Goal: Transaction & Acquisition: Purchase product/service

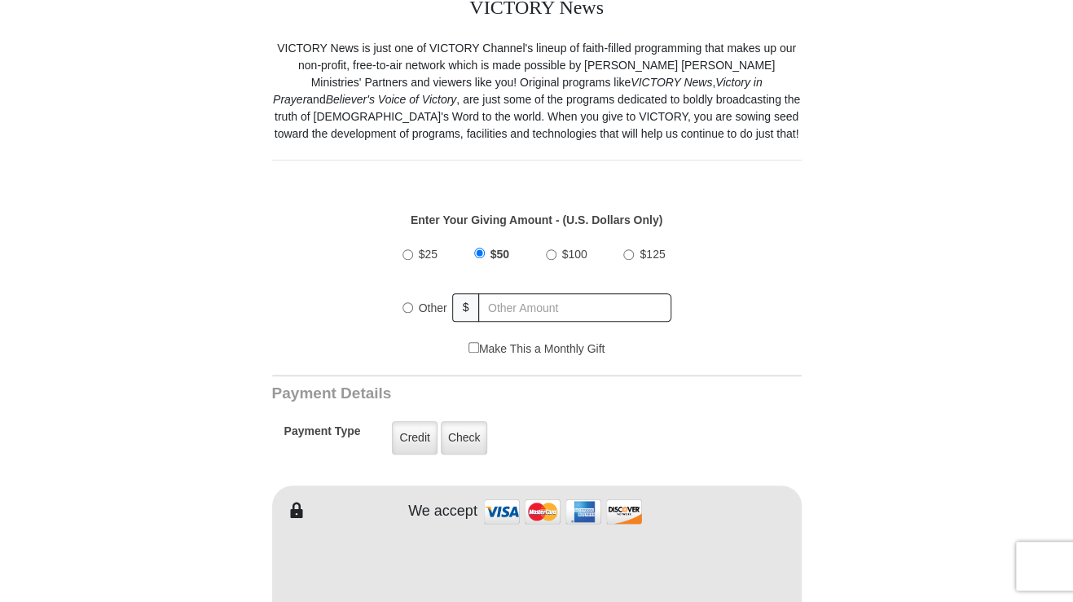
scroll to position [475, 0]
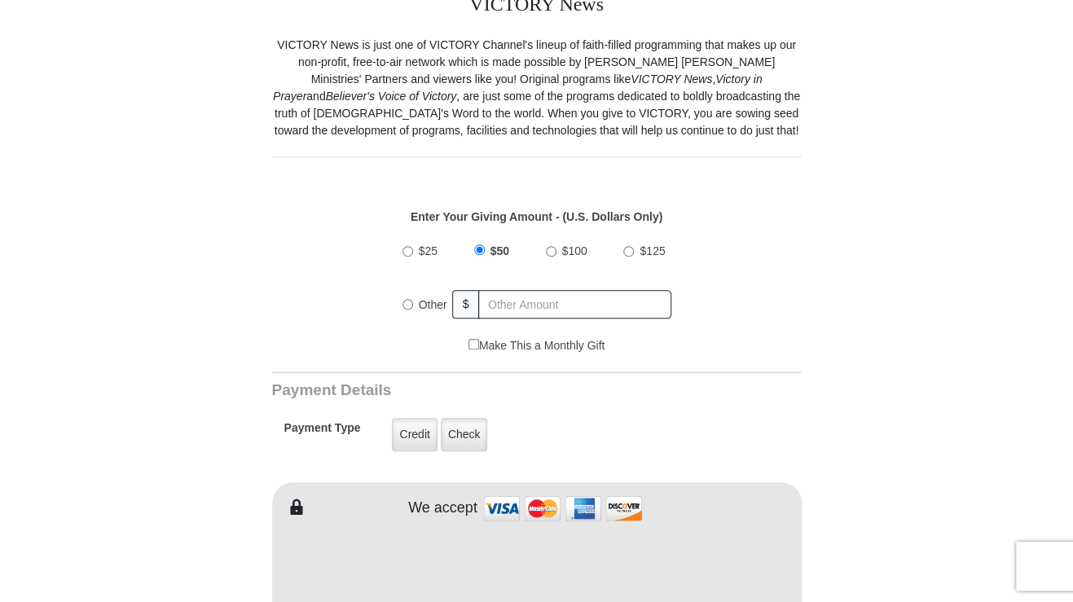
click at [402, 304] on input "Other" at bounding box center [407, 304] width 11 height 11
radio input "true"
click at [560, 293] on input "text" at bounding box center [576, 304] width 191 height 29
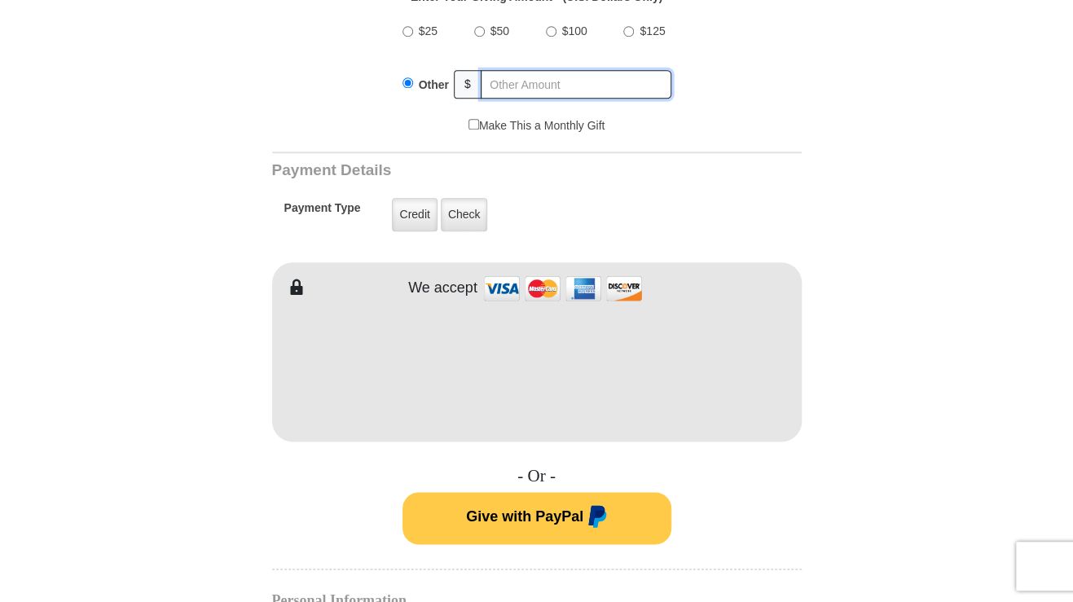
scroll to position [696, 0]
type input "15.00"
click at [416, 216] on label "Credit" at bounding box center [414, 213] width 45 height 33
click at [0, 0] on input "Credit" at bounding box center [0, 0] width 0 height 0
click at [422, 217] on label "Credit" at bounding box center [414, 213] width 45 height 33
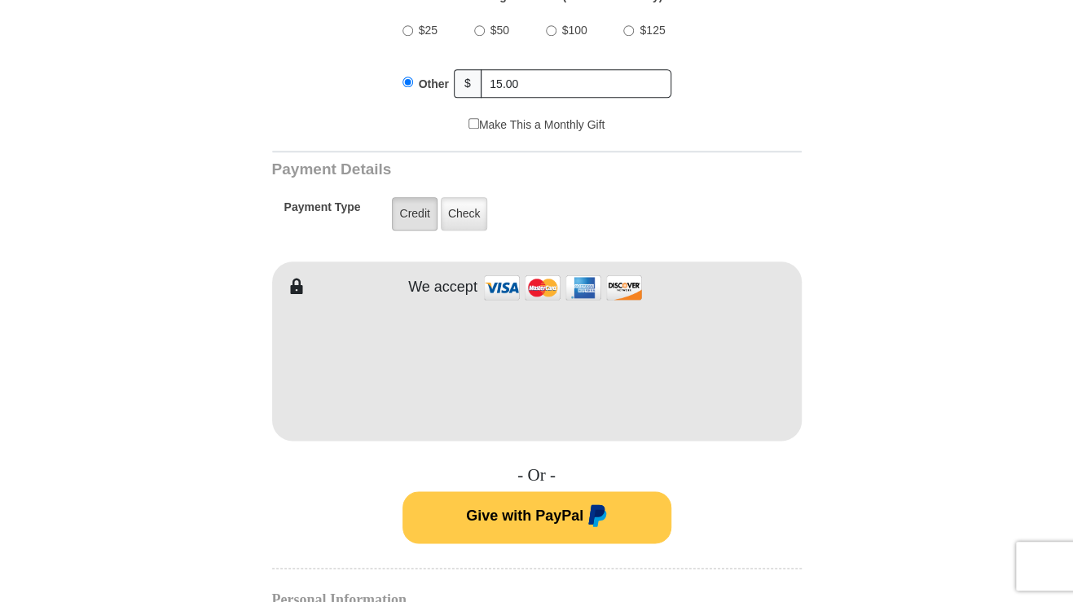
click at [0, 0] on input "Credit" at bounding box center [0, 0] width 0 height 0
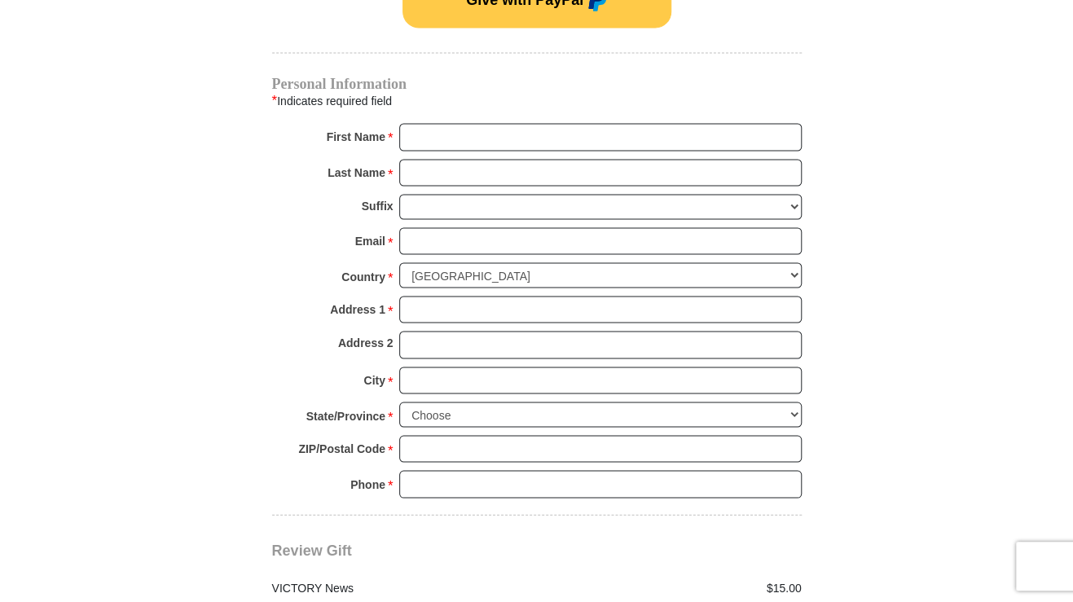
scroll to position [1214, 0]
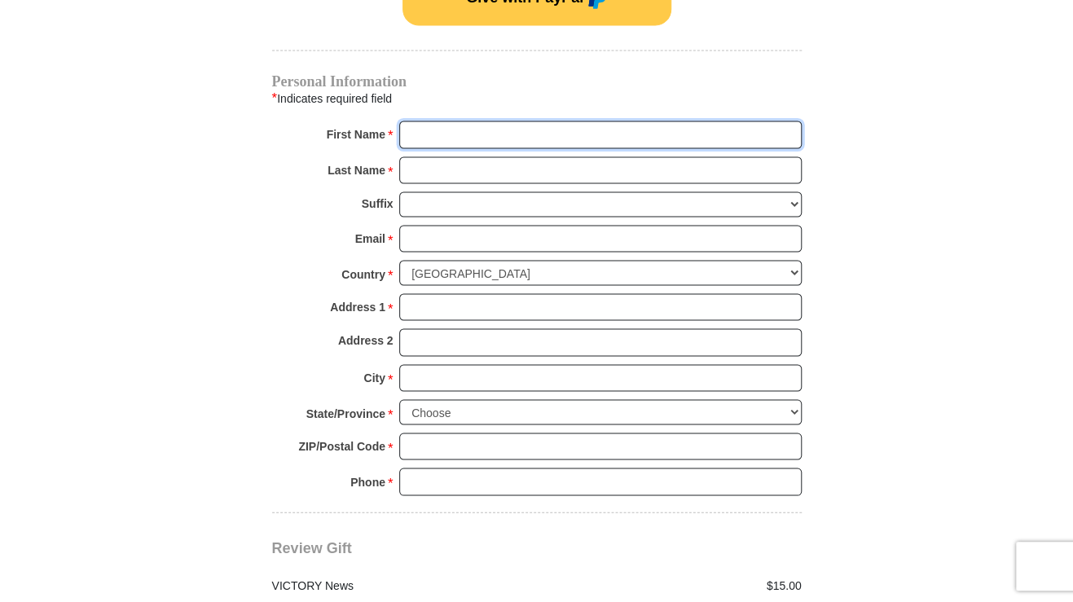
click at [432, 135] on input "First Name *" at bounding box center [600, 135] width 402 height 28
type input "[PERSON_NAME]"
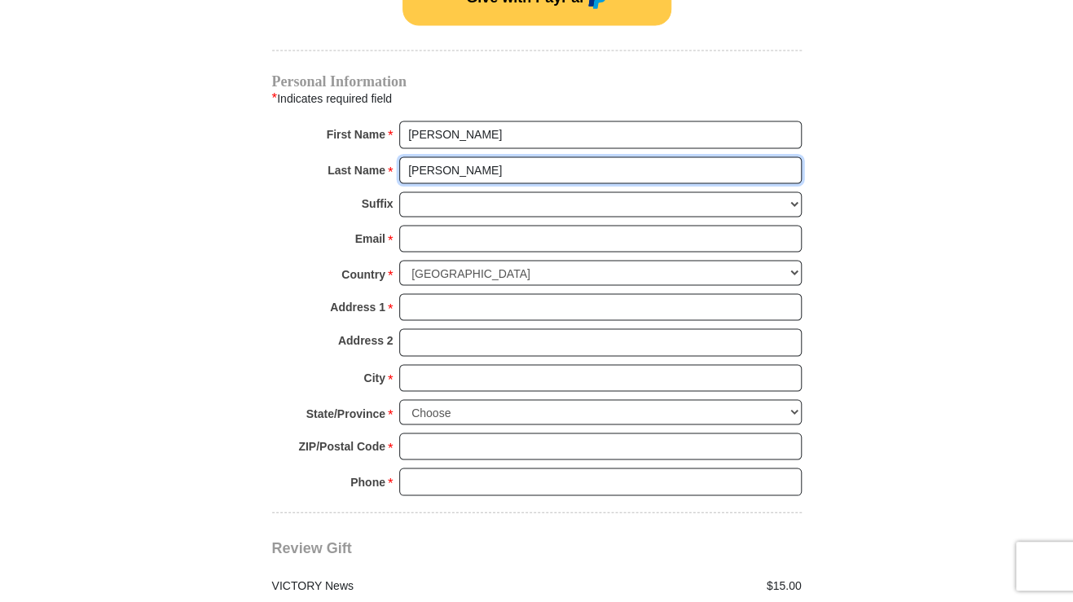
type input "[PERSON_NAME]"
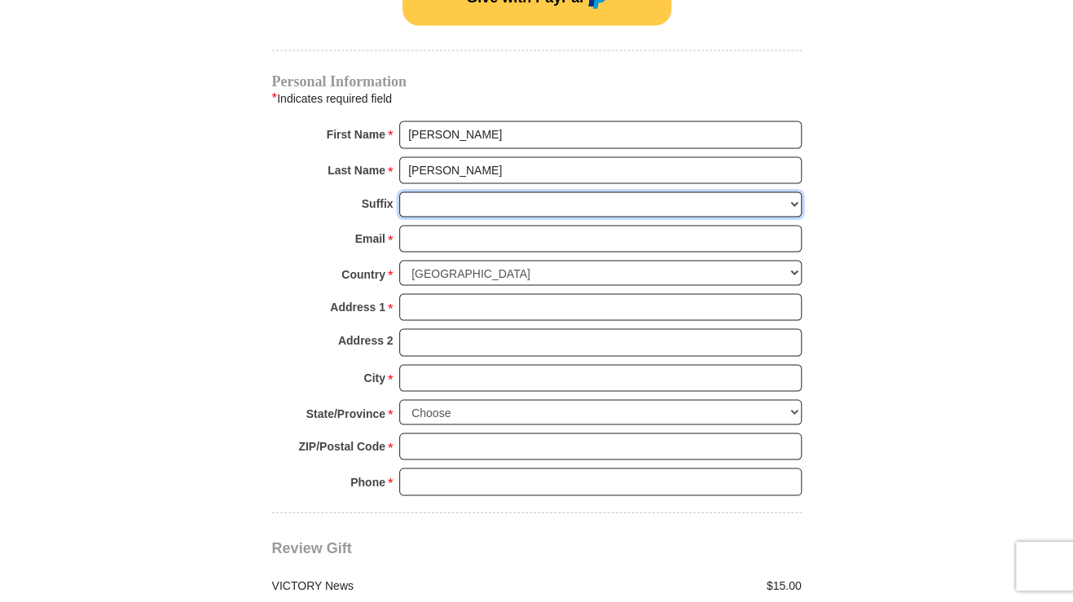
drag, startPoint x: 784, startPoint y: 195, endPoint x: 951, endPoint y: 310, distance: 202.9
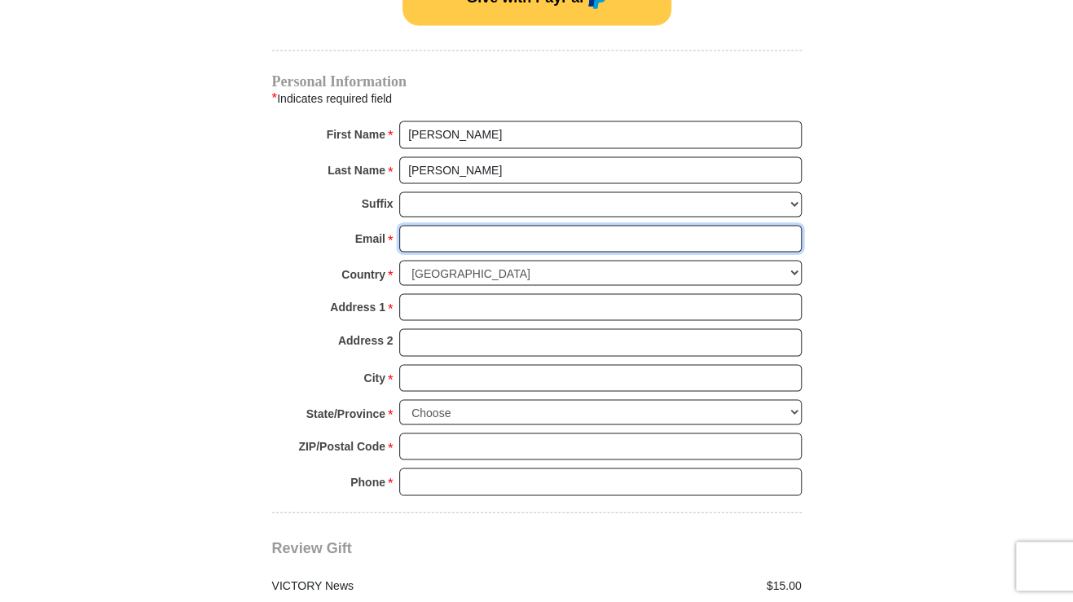
drag, startPoint x: 426, startPoint y: 226, endPoint x: 433, endPoint y: 231, distance: 8.4
click at [426, 227] on input "Email *" at bounding box center [600, 239] width 402 height 28
type input "[EMAIL_ADDRESS][DOMAIN_NAME]"
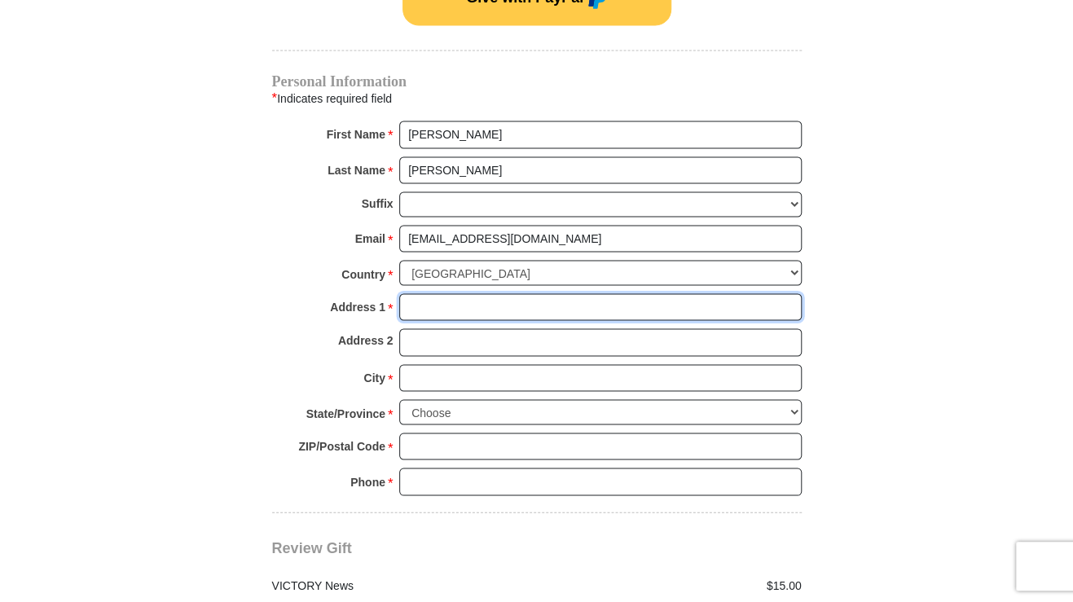
click at [450, 303] on input "Address 1 *" at bounding box center [600, 307] width 402 height 28
type input "[STREET_ADDRESS]"
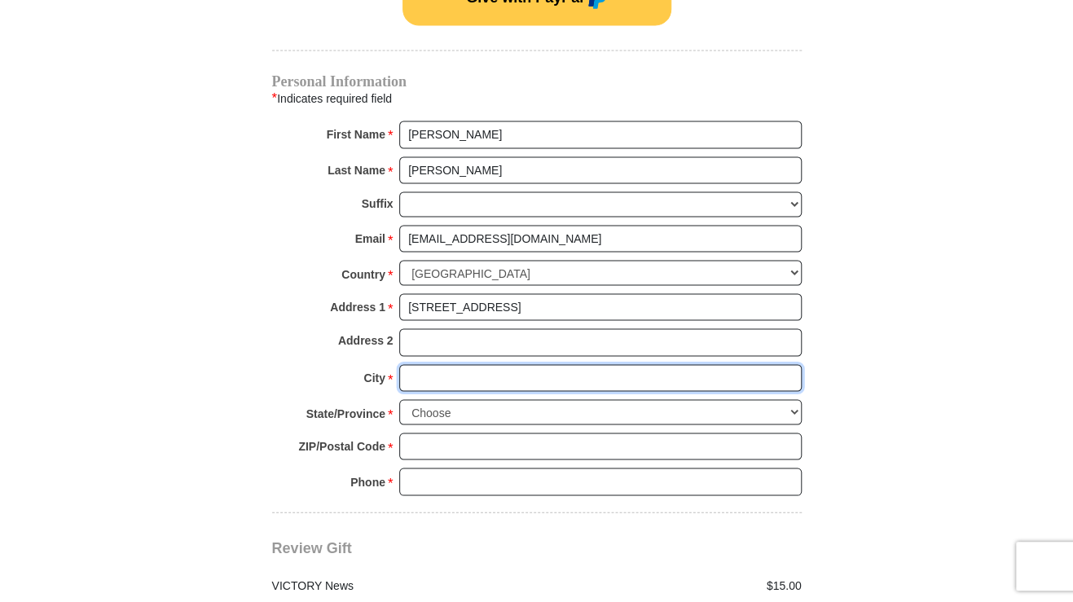
click at [424, 367] on input "City *" at bounding box center [600, 378] width 402 height 28
type input "La Mesa"
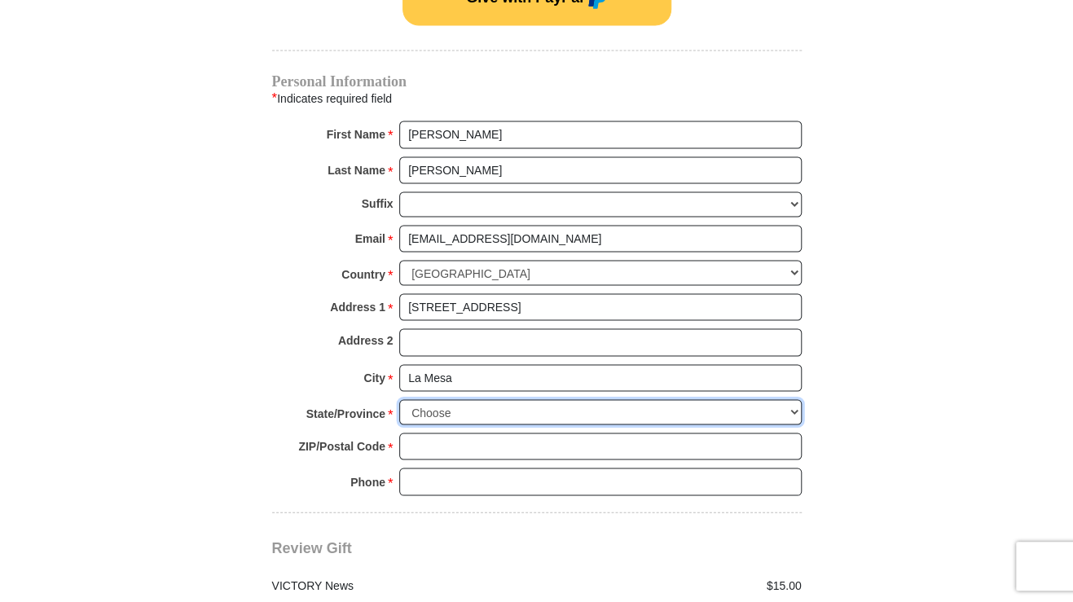
select select "CA"
click at [399, 399] on select "Choose [US_STATE] [US_STATE] [US_STATE] [US_STATE] [US_STATE] Armed Forces Amer…" at bounding box center [600, 411] width 402 height 25
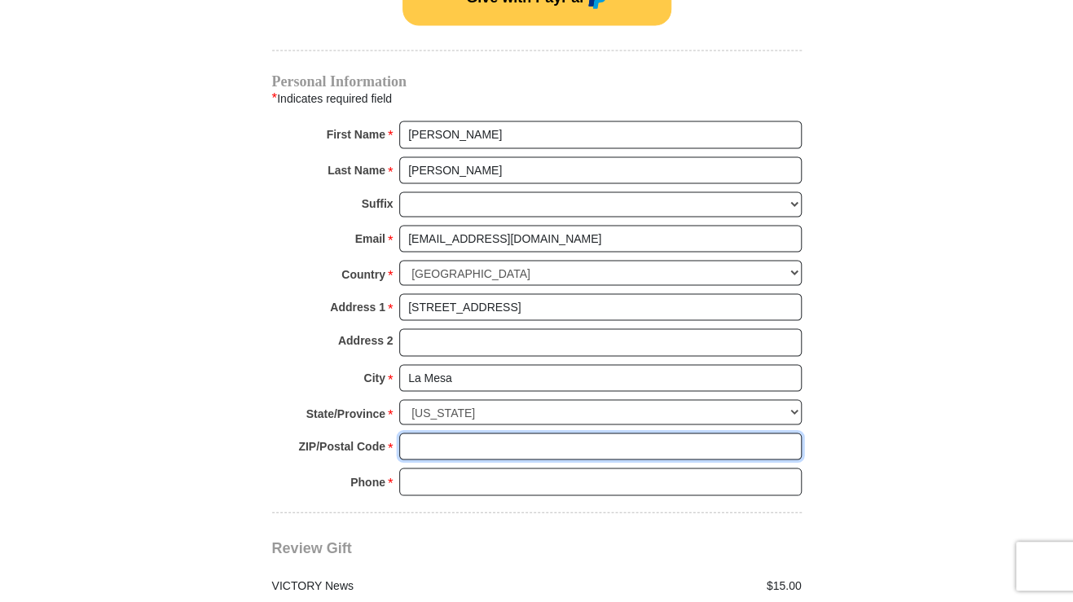
click at [416, 434] on input "ZIP/Postal Code *" at bounding box center [600, 447] width 402 height 28
type input "91941"
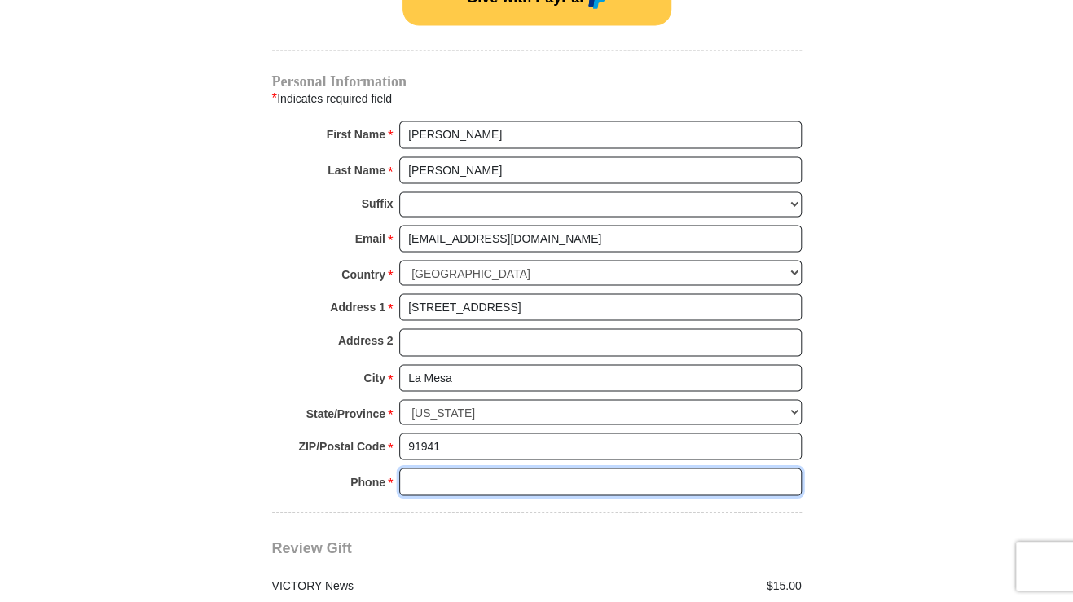
click at [425, 482] on input "Phone * *" at bounding box center [600, 482] width 402 height 28
drag, startPoint x: 446, startPoint y: 480, endPoint x: 446, endPoint y: 499, distance: 19.6
click at [433, 487] on div "Phone * * 61993632275 Please enter Phone Number Please enter Phone" at bounding box center [536, 486] width 529 height 36
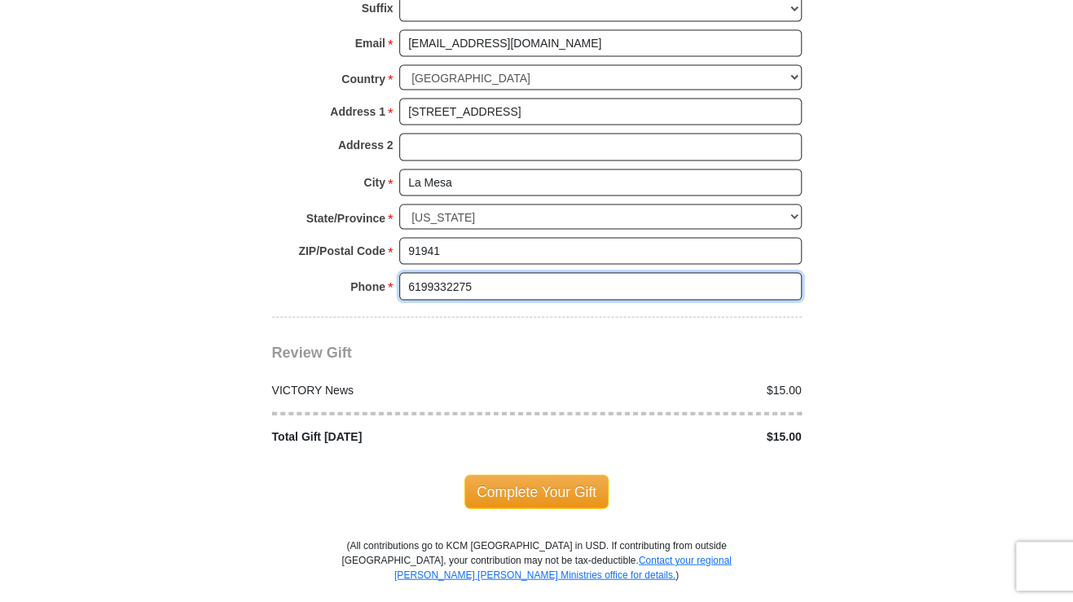
scroll to position [1415, 0]
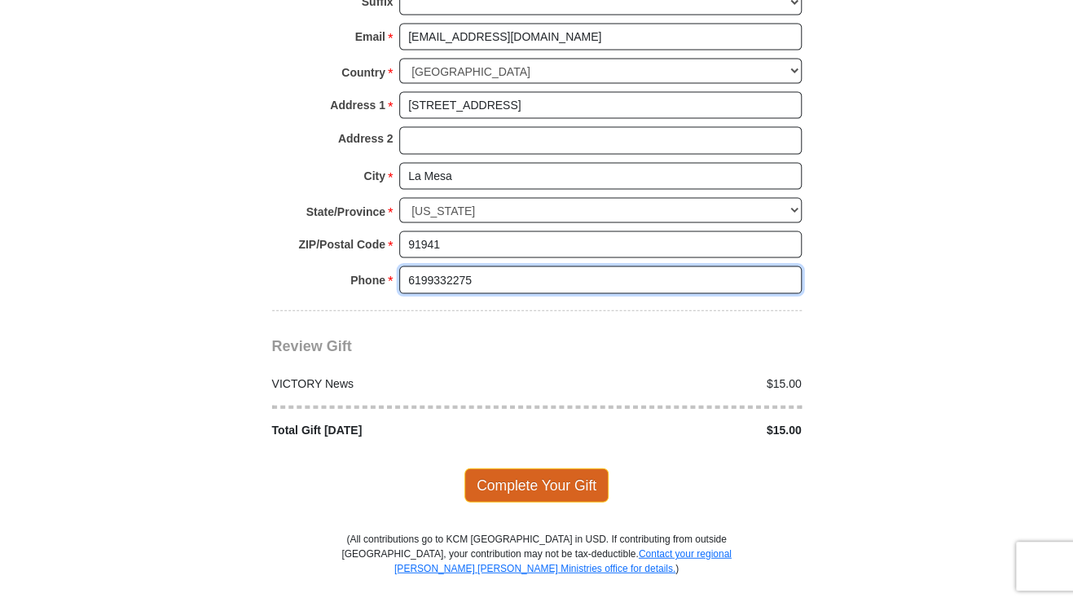
type input "6199332275"
click at [594, 473] on span "Complete Your Gift" at bounding box center [536, 485] width 144 height 34
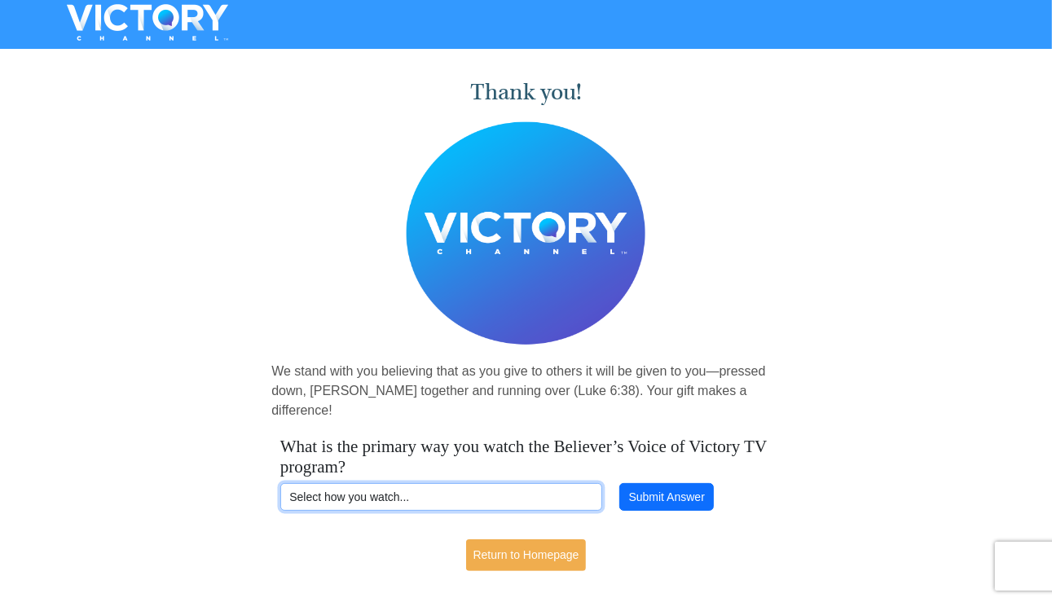
select select "VICTORYCOM"
click at [280, 483] on select "Select how you watch... Daystar Morning Daystar Evening KCM.org GoVictory.com V…" at bounding box center [441, 497] width 322 height 28
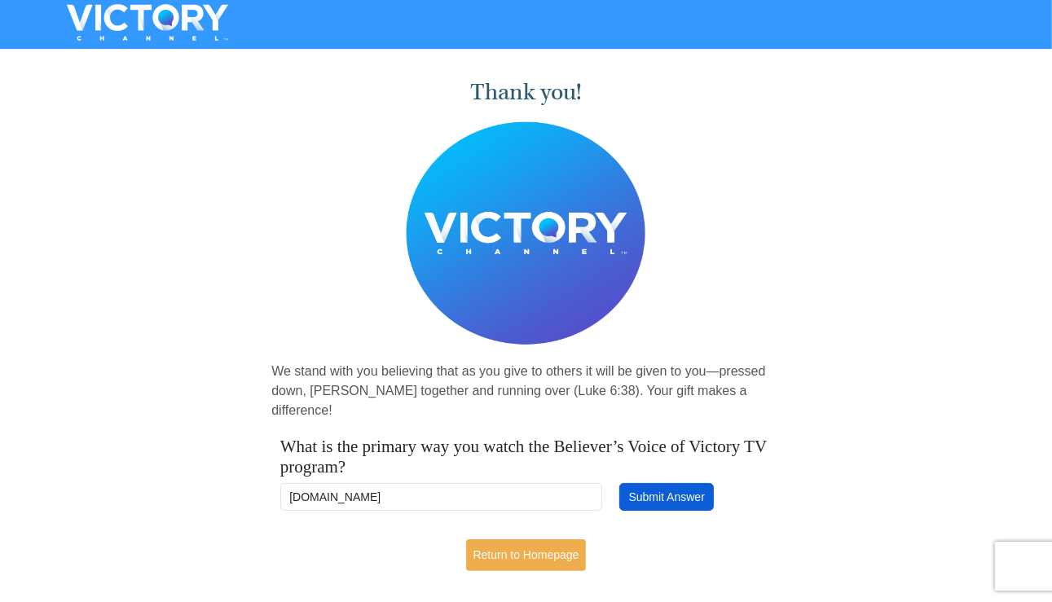
click at [664, 483] on button "Submit Answer" at bounding box center [666, 497] width 94 height 28
